Goal: Task Accomplishment & Management: Use online tool/utility

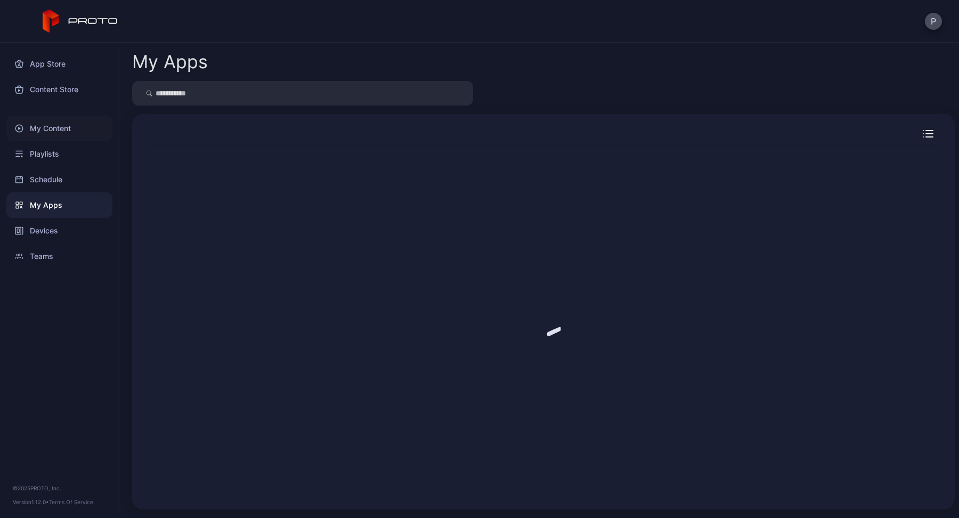
click at [50, 129] on div "My Content" at bounding box center [59, 129] width 106 height 26
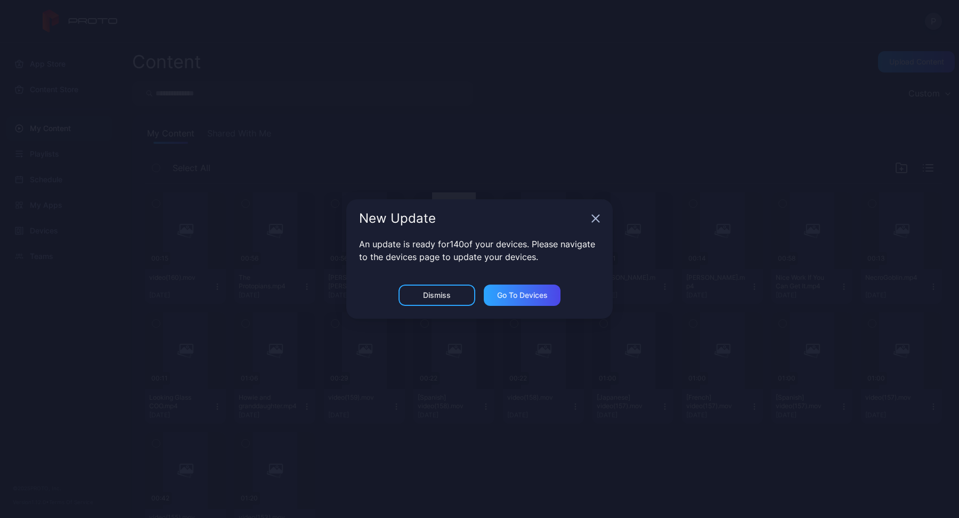
click at [599, 218] on icon "button" at bounding box center [596, 218] width 9 height 9
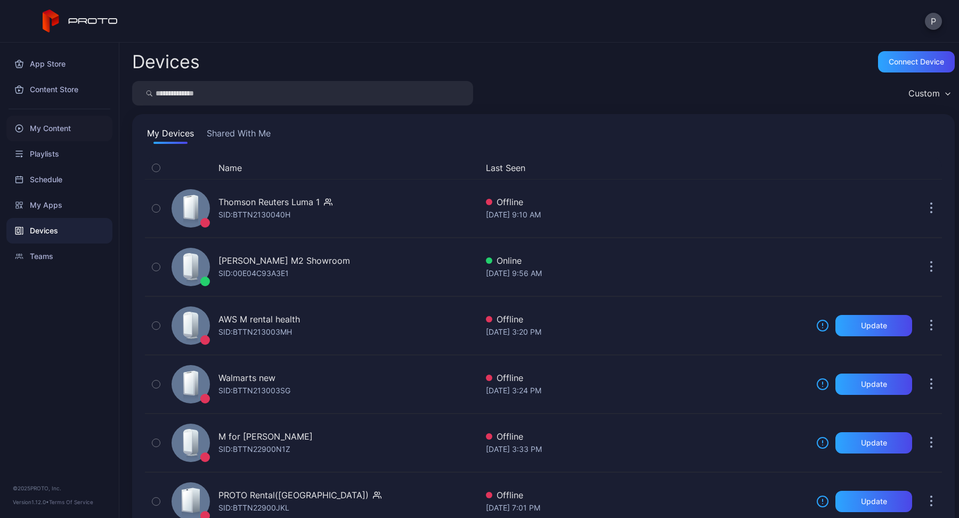
click at [53, 130] on div "My Content" at bounding box center [59, 129] width 106 height 26
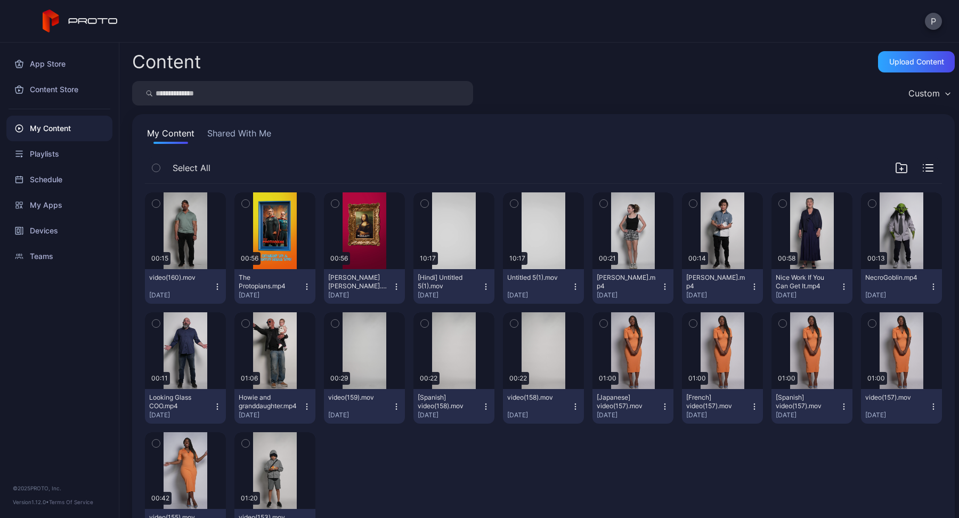
click at [232, 100] on input "search" at bounding box center [302, 93] width 341 height 25
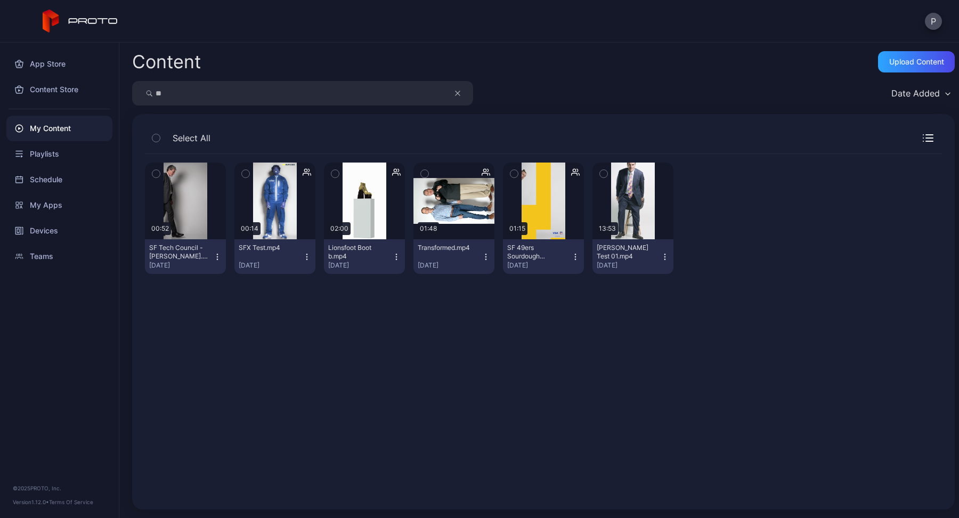
type input "*"
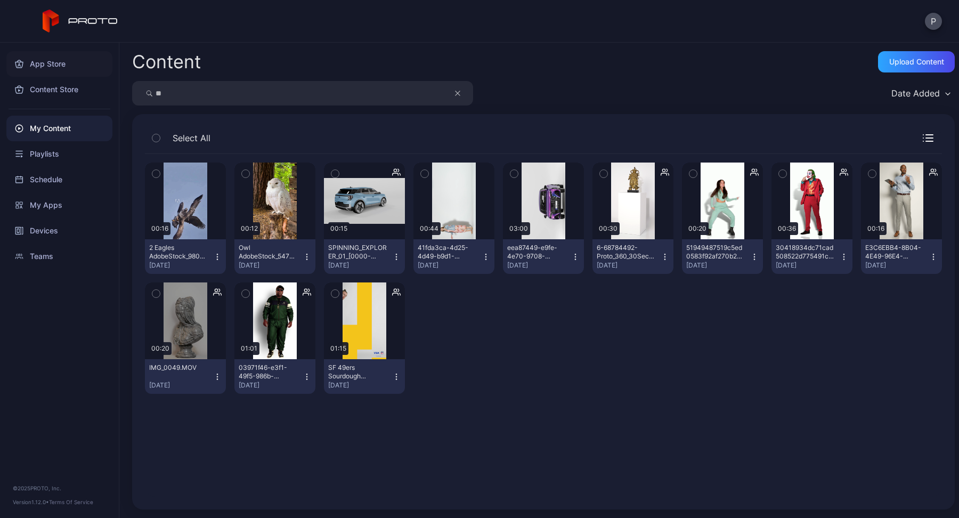
drag, startPoint x: 181, startPoint y: 94, endPoint x: 37, endPoint y: 61, distance: 148.0
click at [37, 61] on div "App Store Content Store My Content Playlists Schedule My Apps Devices Teams © 2…" at bounding box center [479, 280] width 959 height 475
type input "***"
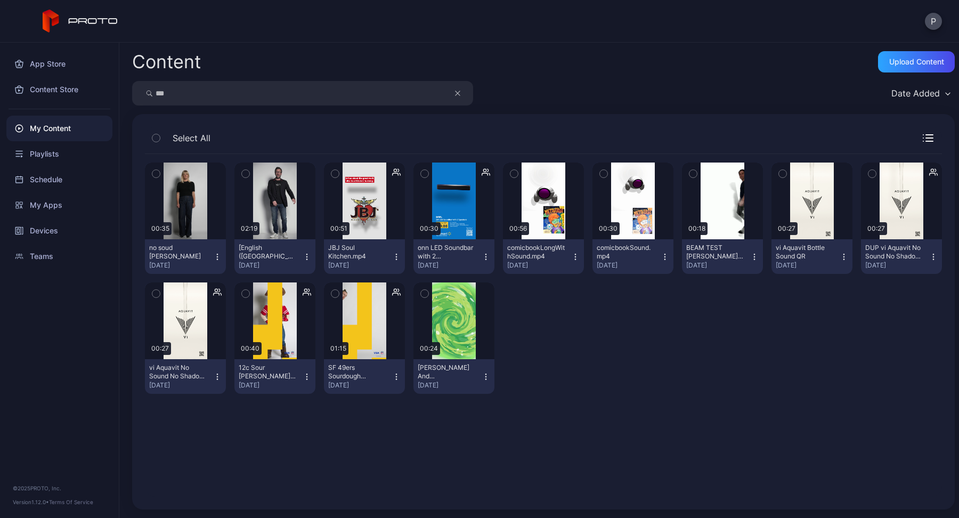
click at [306, 375] on icon "button" at bounding box center [307, 376] width 9 height 9
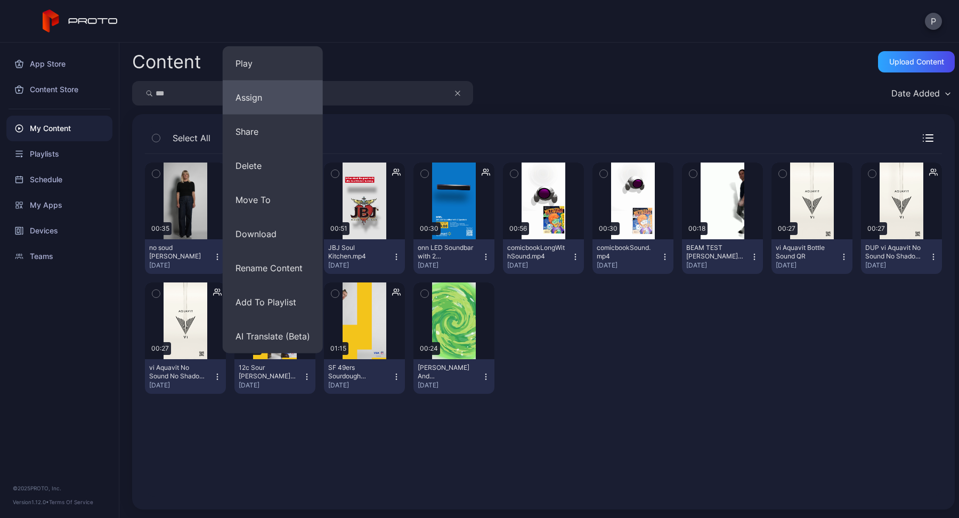
click at [266, 99] on button "Assign" at bounding box center [273, 97] width 100 height 34
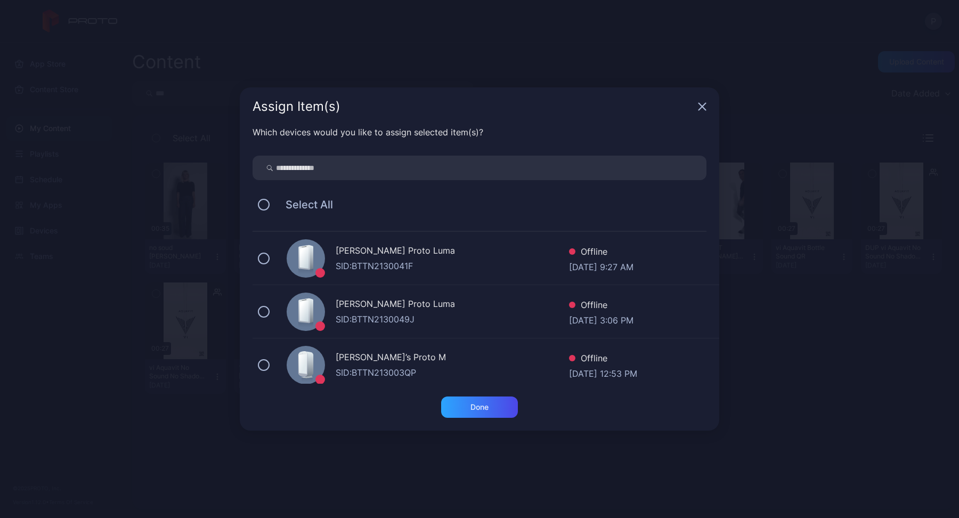
click at [364, 172] on input "search" at bounding box center [480, 168] width 454 height 25
type input "***"
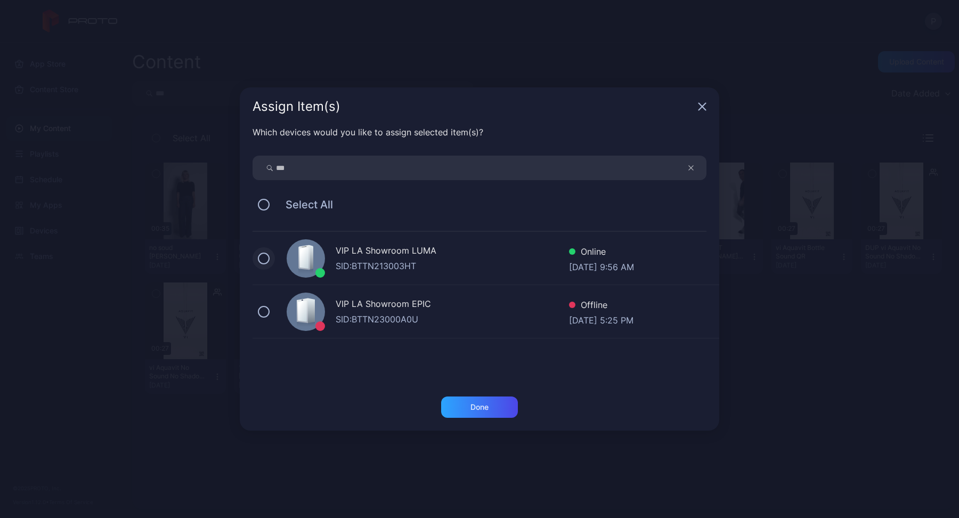
click at [263, 258] on button at bounding box center [264, 259] width 12 height 12
click at [465, 407] on div "Done" at bounding box center [479, 406] width 77 height 21
